Goal: Task Accomplishment & Management: Complete application form

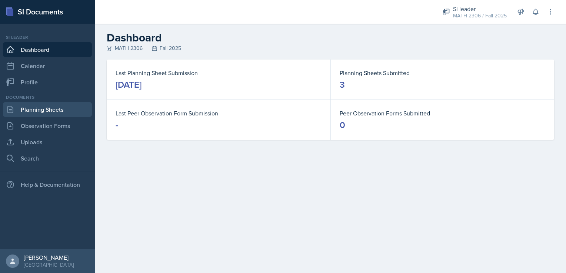
click at [51, 109] on link "Planning Sheets" at bounding box center [47, 109] width 89 height 15
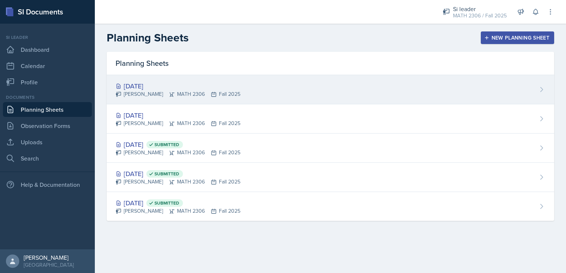
click at [271, 81] on div "[DATE] [PERSON_NAME] MATH 2306 Fall 2025" at bounding box center [330, 89] width 447 height 29
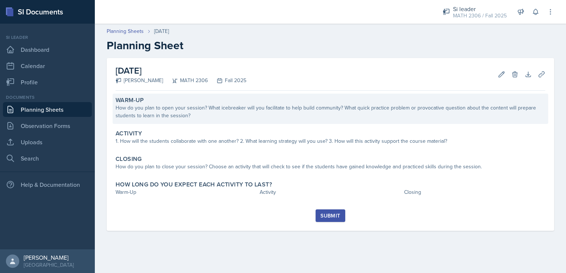
click at [260, 111] on div "How do you plan to open your session? What icebreaker will you facilitate to he…" at bounding box center [329, 112] width 429 height 16
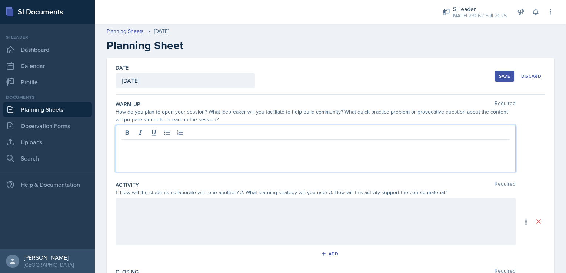
click at [242, 136] on div at bounding box center [315, 148] width 400 height 47
click at [420, 119] on div "How do you plan to open your session? What icebreaker will you facilitate to he…" at bounding box center [315, 116] width 400 height 16
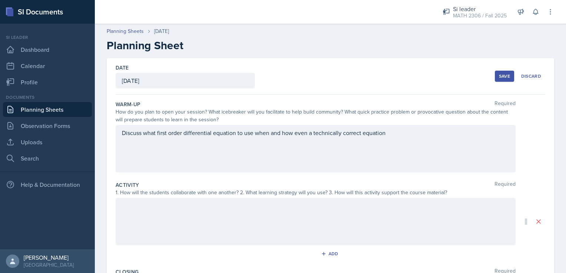
click at [413, 133] on div "Discuss what first order differential equation to use when and how even a techn…" at bounding box center [315, 148] width 400 height 47
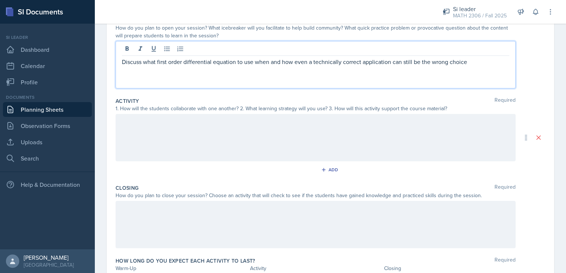
scroll to position [104, 0]
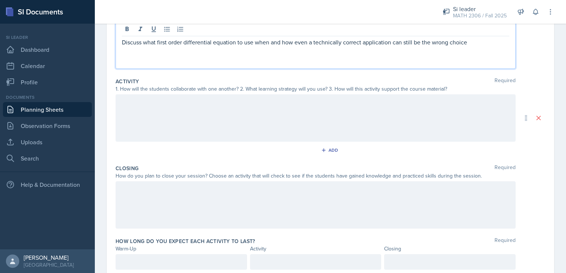
click at [263, 114] on div at bounding box center [315, 117] width 400 height 47
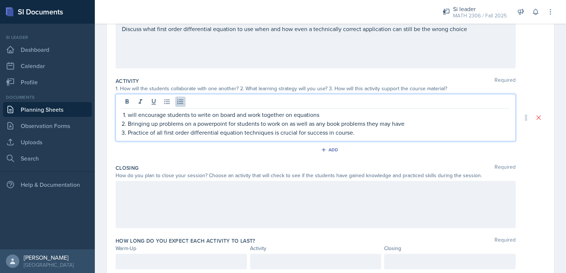
scroll to position [129, 0]
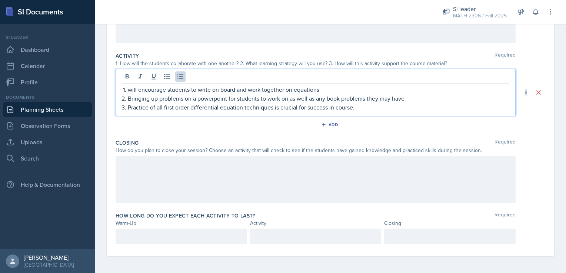
click at [214, 165] on div at bounding box center [315, 179] width 400 height 47
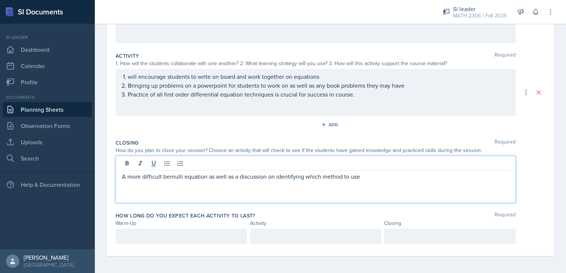
click at [142, 236] on div at bounding box center [180, 237] width 131 height 16
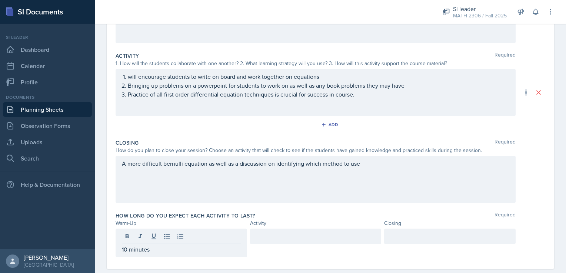
click at [296, 246] on div at bounding box center [315, 243] width 131 height 28
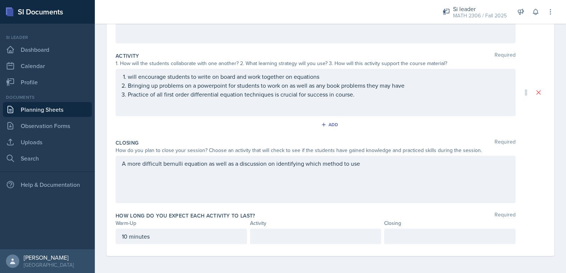
click at [290, 241] on div at bounding box center [315, 237] width 131 height 16
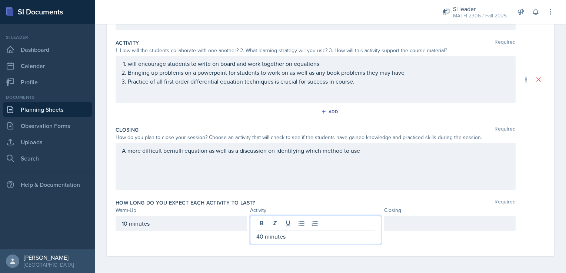
click at [406, 254] on div "Warm-Up Required How do you plan to open your session? What icebreaker will you…" at bounding box center [329, 104] width 429 height 303
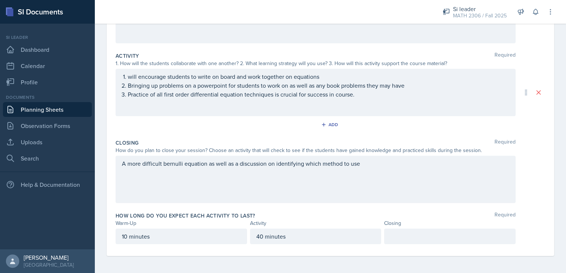
click at [489, 266] on div "Date [DATE] [DATE] 31 1 2 3 4 5 6 7 8 9 10 11 12 13 14 15 16 17 18 19 20 21 22 …" at bounding box center [330, 101] width 471 height 345
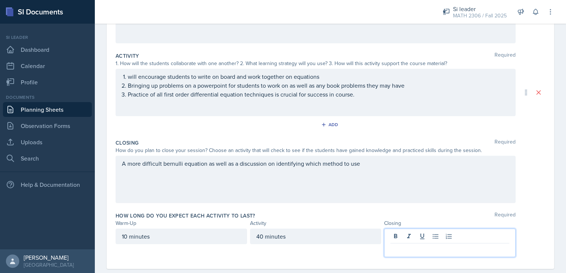
scroll to position [142, 0]
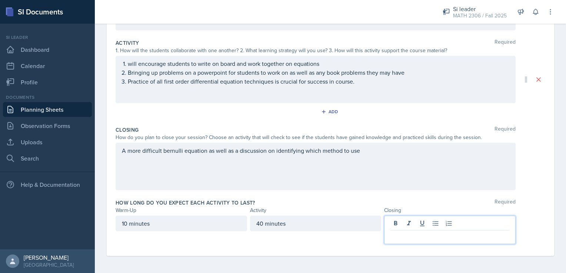
click at [440, 235] on p at bounding box center [449, 236] width 119 height 9
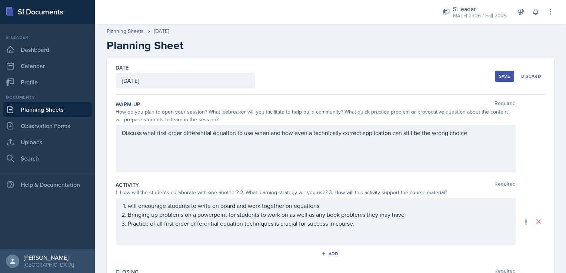
click at [499, 76] on div "Save" at bounding box center [504, 76] width 11 height 6
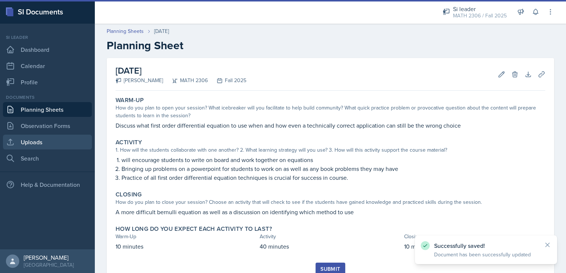
click at [33, 142] on link "Uploads" at bounding box center [47, 142] width 89 height 15
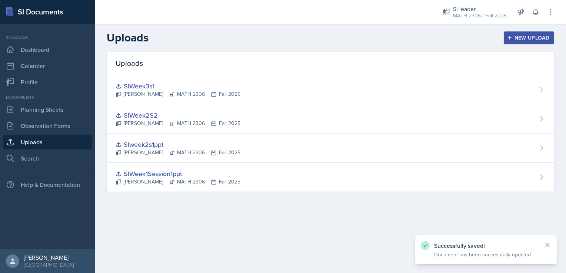
click at [517, 24] on header "Uploads New Upload" at bounding box center [330, 38] width 471 height 28
click at [514, 33] on button "New Upload" at bounding box center [528, 37] width 51 height 13
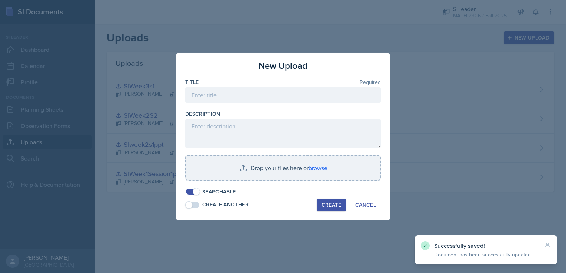
click at [248, 110] on div "Description" at bounding box center [282, 113] width 195 height 7
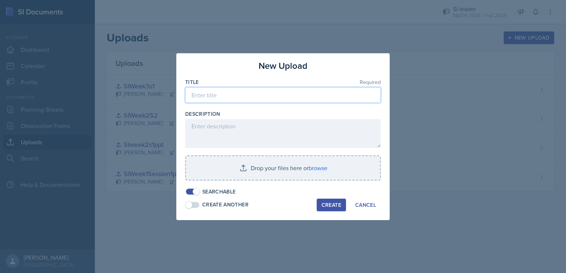
click at [243, 102] on input at bounding box center [282, 95] width 195 height 16
type input "Week3s2"
click at [311, 188] on div "Searchable" at bounding box center [282, 192] width 195 height 8
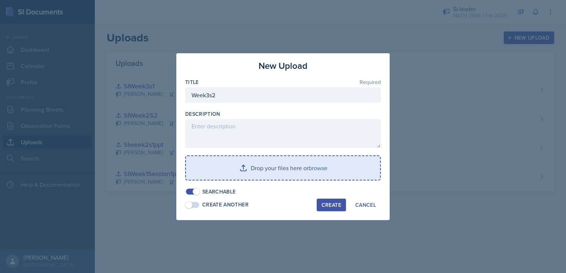
click at [309, 173] on input "file" at bounding box center [283, 168] width 194 height 24
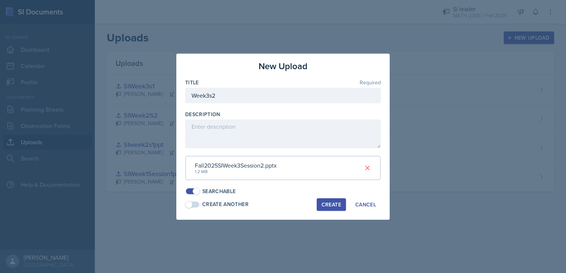
click at [325, 208] on div "Create" at bounding box center [331, 205] width 20 height 6
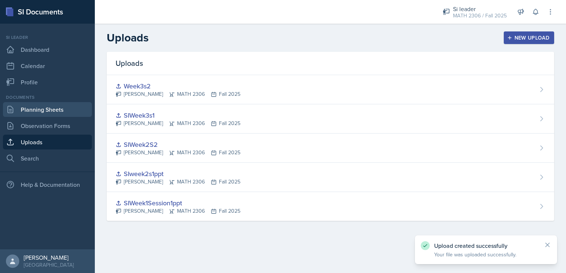
click at [55, 108] on link "Planning Sheets" at bounding box center [47, 109] width 89 height 15
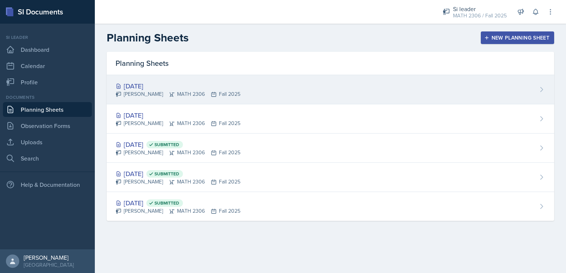
click at [178, 93] on div "[PERSON_NAME] MATH 2306 Fall 2025" at bounding box center [177, 94] width 125 height 8
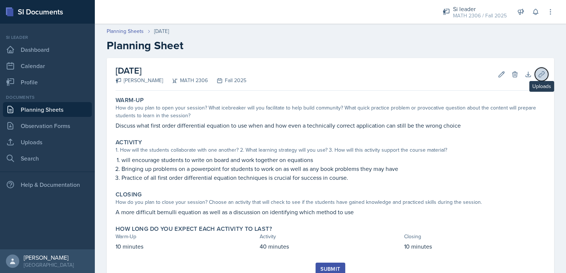
click at [534, 73] on button "Uploads" at bounding box center [540, 74] width 13 height 13
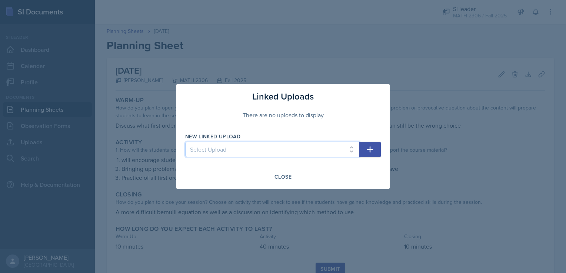
click at [315, 156] on select "Select Upload SIWeek1Session1ppt SIweek2s1ppt SIWeek2S2 SIWeek3s1 Week3s2" at bounding box center [272, 150] width 174 height 16
select select "7e502d14-7763-4154-a2dc-053706e8561a"
click at [185, 142] on select "Select Upload SIWeek1Session1ppt SIweek2s1ppt SIWeek2S2 SIWeek3s1 Week3s2" at bounding box center [272, 150] width 174 height 16
click at [376, 153] on button "button" at bounding box center [369, 150] width 21 height 16
select select
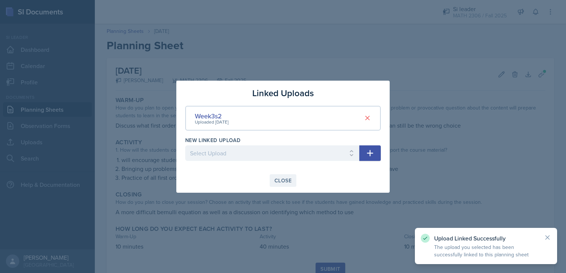
click at [291, 183] on button "Close" at bounding box center [282, 180] width 27 height 13
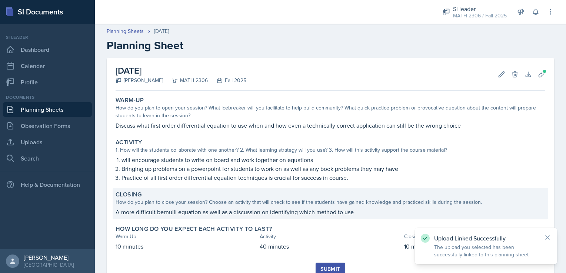
scroll to position [28, 0]
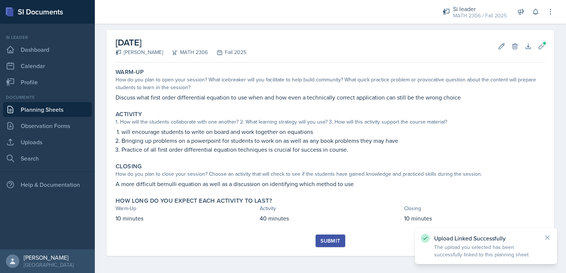
click at [329, 239] on div "Submit" at bounding box center [330, 241] width 20 height 6
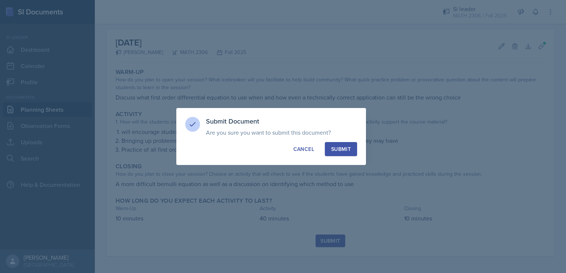
click at [349, 152] on div "Submit" at bounding box center [341, 148] width 20 height 7
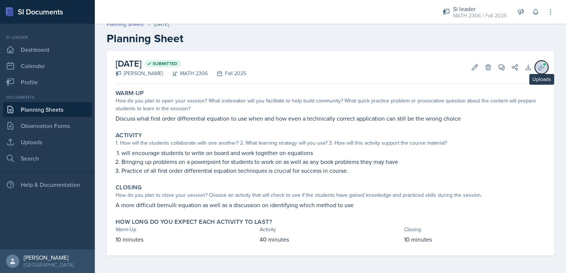
click at [538, 68] on icon at bounding box center [541, 67] width 6 height 6
